Goal: Transaction & Acquisition: Purchase product/service

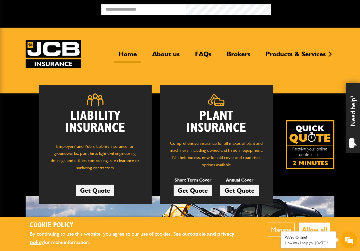
click at [234, 189] on link "Get Quote" at bounding box center [240, 190] width 38 height 12
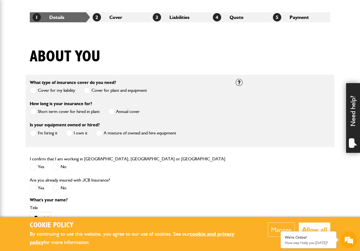
scroll to position [98, 0]
click at [112, 109] on span at bounding box center [111, 111] width 7 height 7
click at [52, 132] on label "I'm hiring it" at bounding box center [44, 132] width 28 height 7
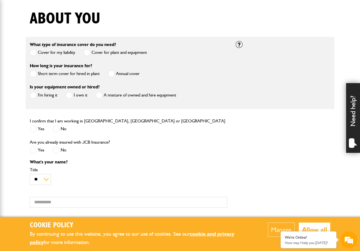
scroll to position [0, 0]
click at [36, 128] on span at bounding box center [33, 128] width 7 height 7
click at [55, 153] on span at bounding box center [56, 149] width 7 height 7
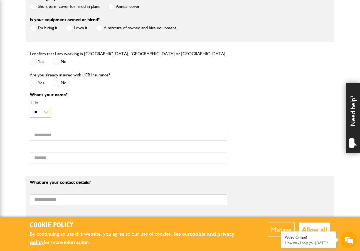
scroll to position [209, 0]
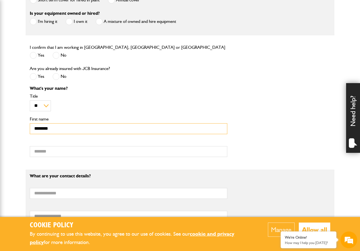
type input "********"
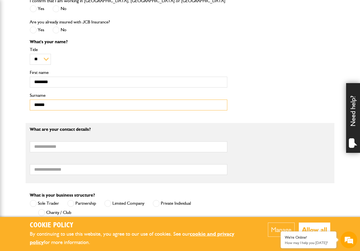
scroll to position [275, 0]
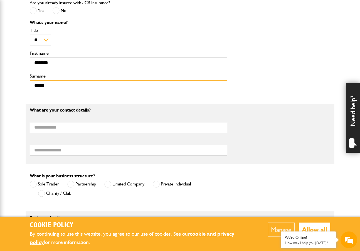
type input "******"
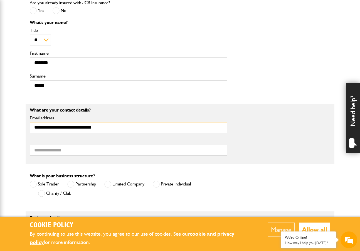
type input "**********"
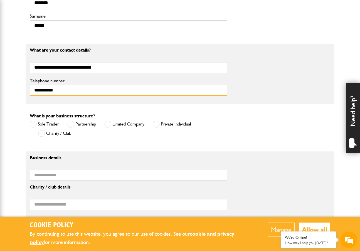
scroll to position [340, 0]
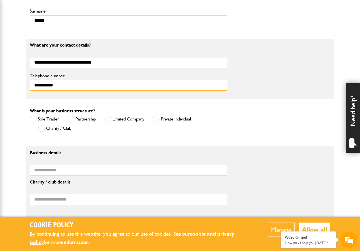
type input "**********"
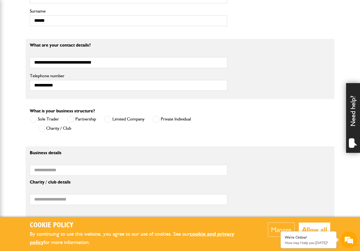
click at [125, 118] on label "Limited Company" at bounding box center [124, 119] width 40 height 7
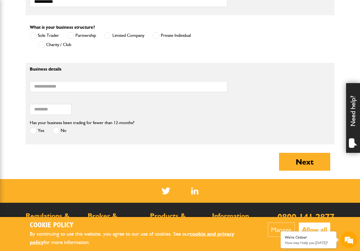
scroll to position [428, 0]
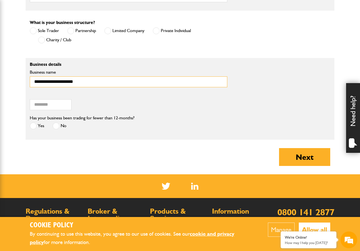
type input "**********"
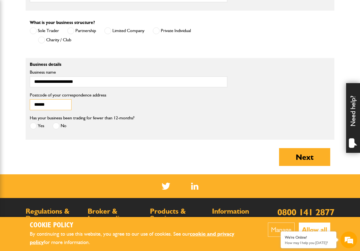
type input "******"
click at [42, 125] on label "Yes" at bounding box center [37, 125] width 14 height 7
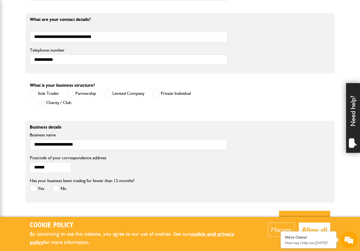
scroll to position [401, 0]
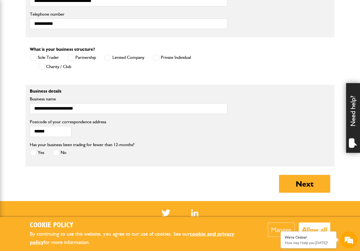
click at [313, 227] on button "Allow all" at bounding box center [314, 229] width 31 height 14
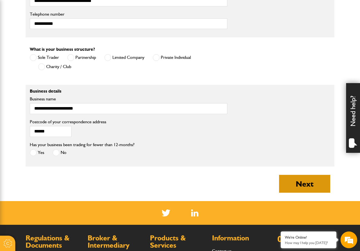
click at [308, 185] on button "Next" at bounding box center [304, 184] width 51 height 18
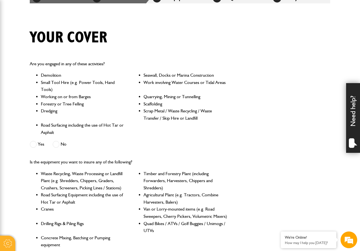
scroll to position [117, 0]
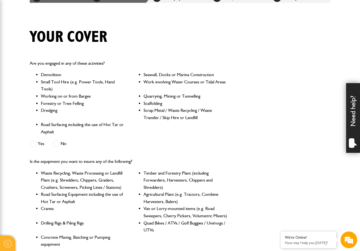
click at [36, 143] on span at bounding box center [33, 143] width 7 height 7
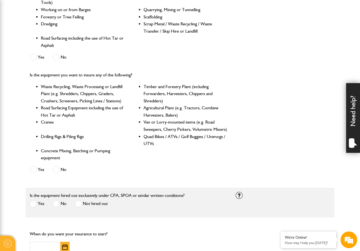
scroll to position [0, 0]
click at [37, 168] on label "Yes" at bounding box center [37, 169] width 14 height 7
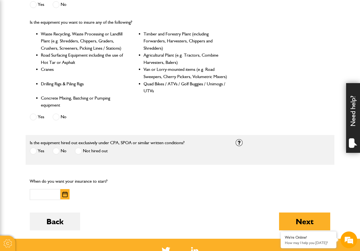
scroll to position [267, 0]
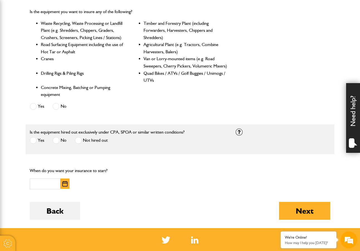
click at [77, 138] on span at bounding box center [78, 140] width 7 height 7
click at [35, 138] on span at bounding box center [33, 140] width 7 height 7
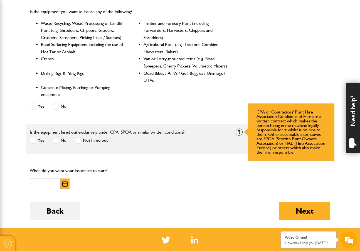
click at [238, 134] on div at bounding box center [239, 131] width 7 height 7
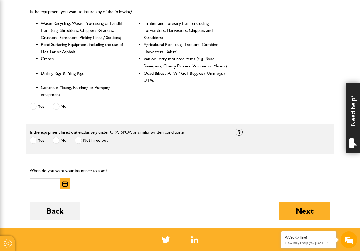
click at [65, 181] on img "button" at bounding box center [64, 184] width 5 height 6
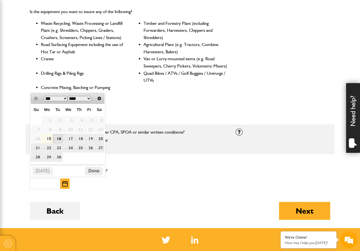
click at [56, 137] on link "16" at bounding box center [57, 138] width 9 height 9
type input "**********"
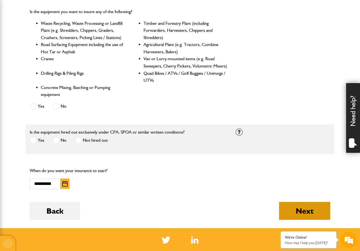
click at [298, 209] on button "Next" at bounding box center [304, 211] width 51 height 18
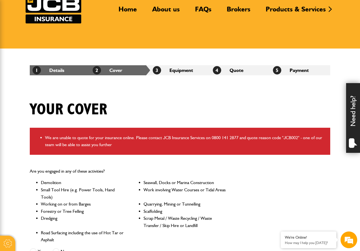
scroll to position [43, 0]
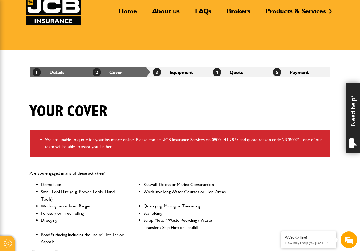
click at [114, 69] on li "2 Cover" at bounding box center [120, 72] width 60 height 10
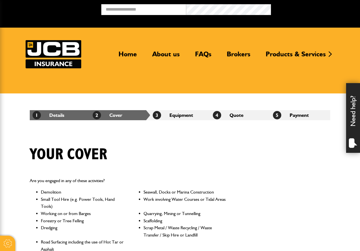
scroll to position [267, 0]
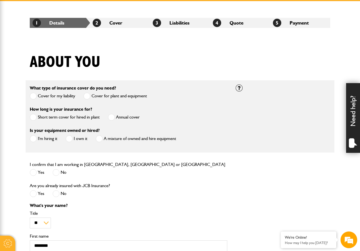
scroll to position [85, 0]
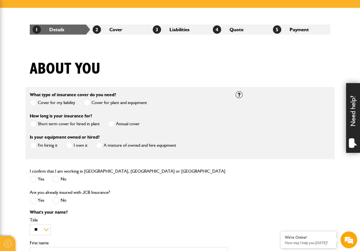
click at [39, 123] on label "Short term cover for hired in plant" at bounding box center [65, 123] width 70 height 7
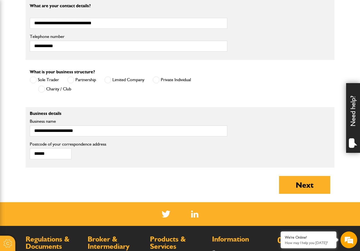
scroll to position [338, 0]
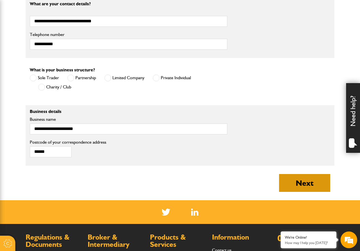
click at [287, 177] on button "Next" at bounding box center [304, 183] width 51 height 18
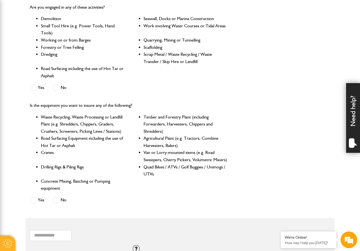
scroll to position [177, 0]
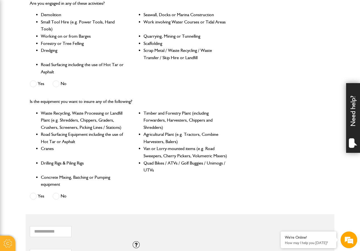
click at [35, 83] on span at bounding box center [33, 83] width 7 height 7
click at [35, 193] on span at bounding box center [33, 195] width 7 height 7
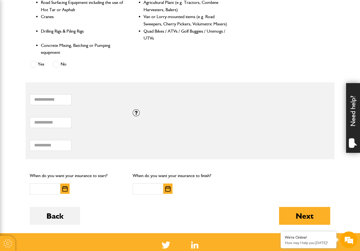
scroll to position [312, 0]
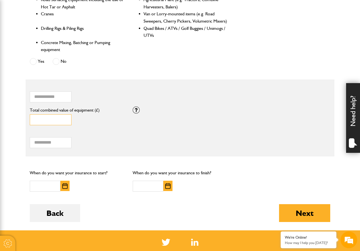
drag, startPoint x: 50, startPoint y: 116, endPoint x: -16, endPoint y: 116, distance: 65.7
click at [0, 116] on html "Cookie Options You can control which cookies we use with the form below. Please…" at bounding box center [180, 38] width 360 height 700
type input "***"
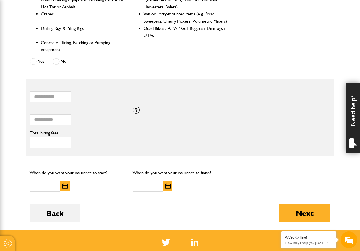
click at [40, 142] on input "Total hiring fees" at bounding box center [51, 142] width 42 height 11
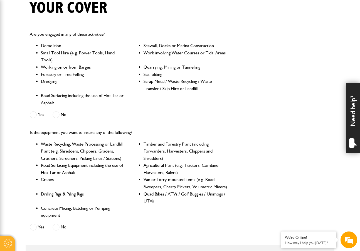
scroll to position [149, 0]
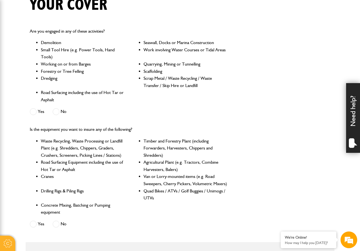
click at [57, 110] on span at bounding box center [56, 111] width 7 height 7
click at [57, 223] on span at bounding box center [56, 223] width 7 height 7
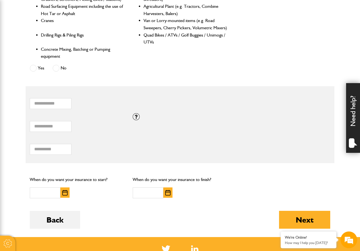
scroll to position [307, 0]
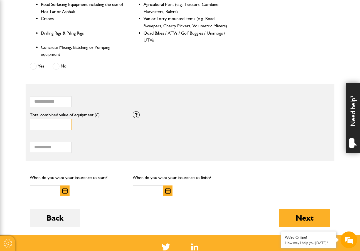
drag, startPoint x: 50, startPoint y: 123, endPoint x: -14, endPoint y: 123, distance: 63.8
click at [0, 123] on html "Cookie Options You can control which cookies we use with the form below. Please…" at bounding box center [180, 43] width 360 height 700
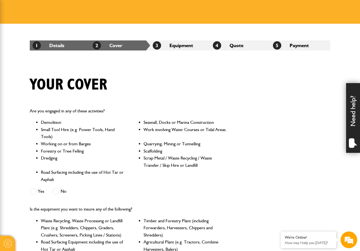
scroll to position [69, 0]
